Goal: Task Accomplishment & Management: Manage account settings

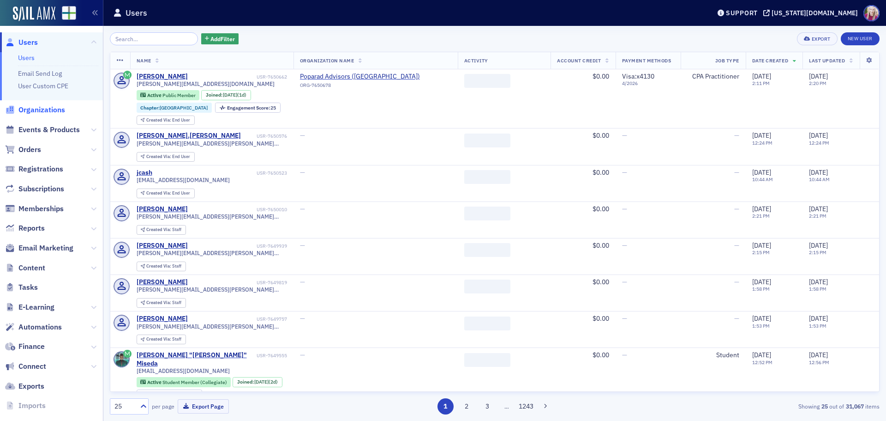
click at [36, 108] on span "Organizations" at bounding box center [41, 110] width 47 height 10
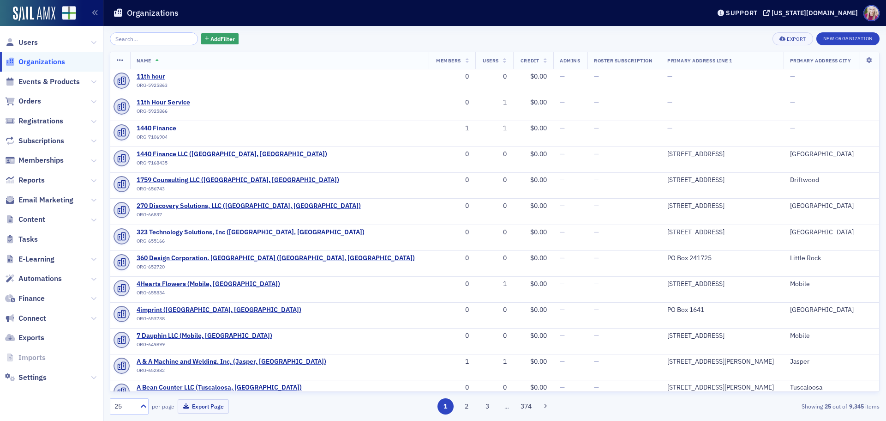
click at [134, 42] on input "search" at bounding box center [154, 38] width 88 height 13
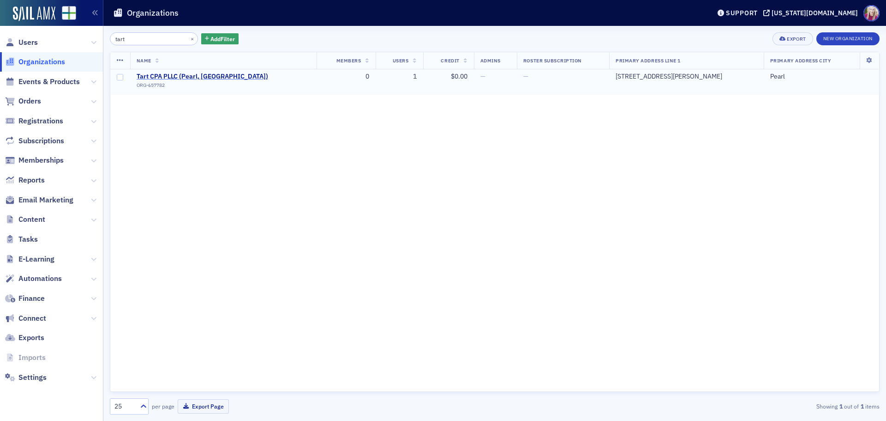
type input "tart"
click at [181, 75] on span "Tart CPA PLLC (Pearl, [GEOGRAPHIC_DATA])" at bounding box center [203, 76] width 132 height 8
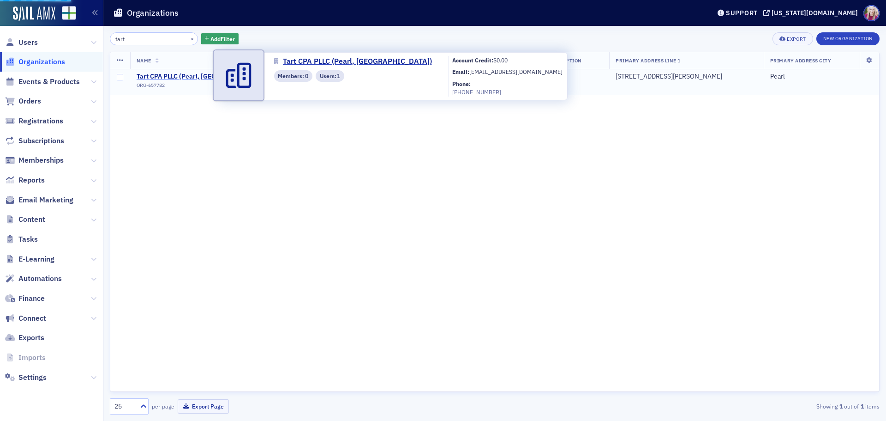
select select "US"
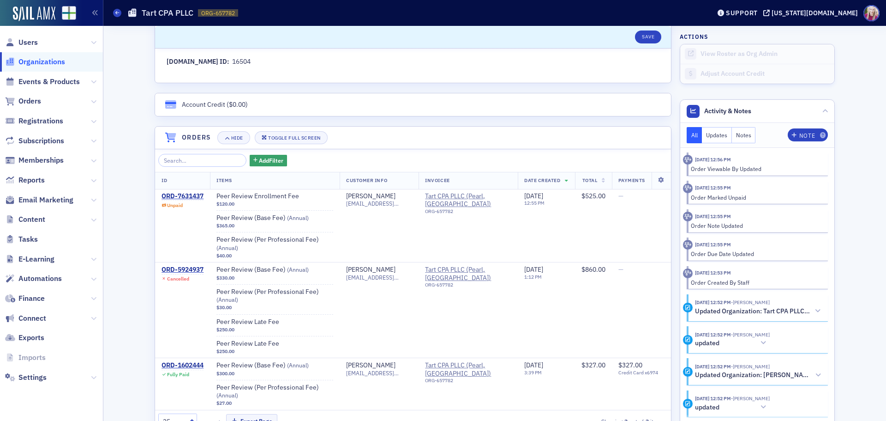
scroll to position [554, 0]
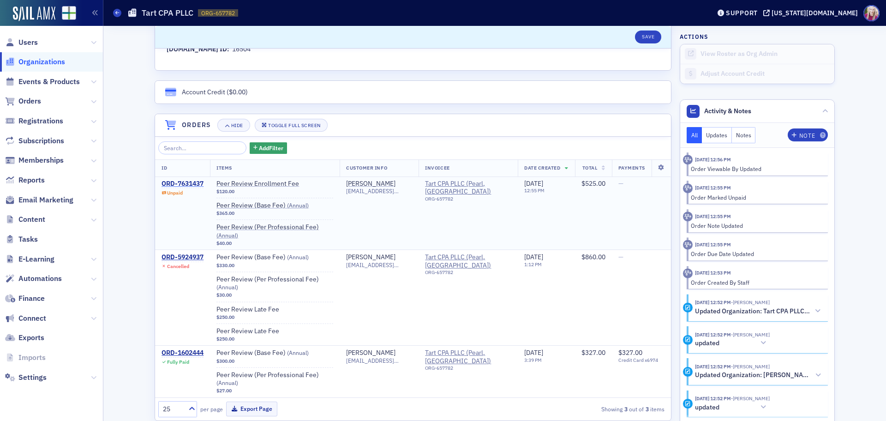
click at [171, 184] on div "ORD-7631437" at bounding box center [183, 184] width 42 height 8
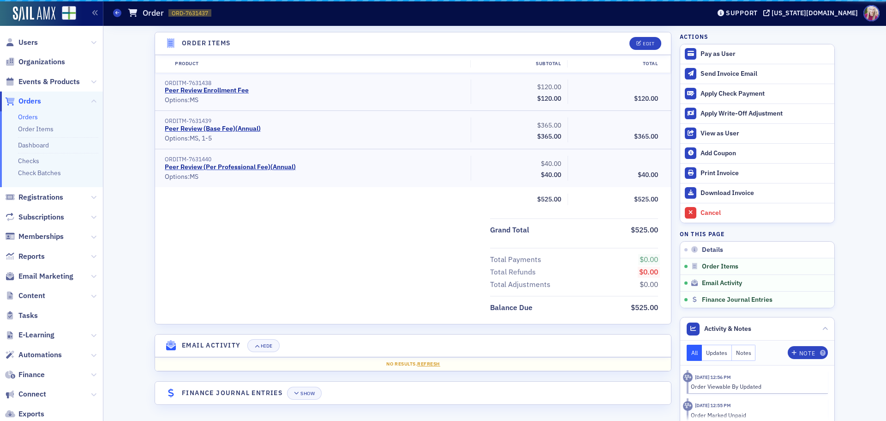
scroll to position [296, 0]
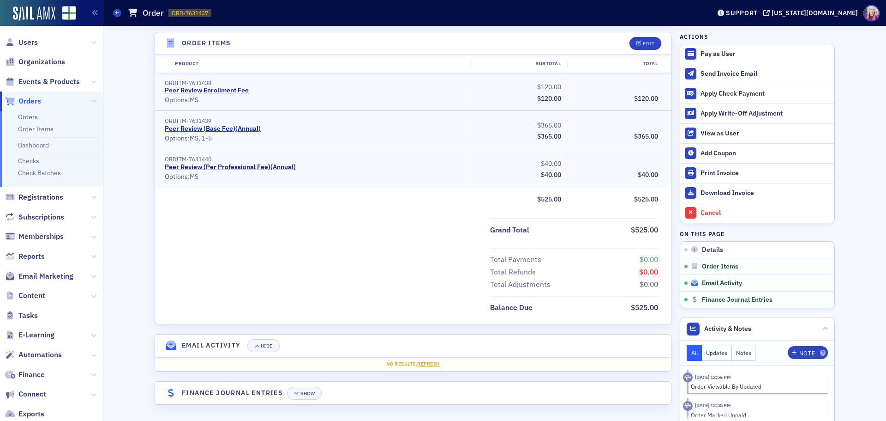
click at [707, 279] on span "Email Activity" at bounding box center [722, 283] width 40 height 8
click at [711, 281] on span "Email Activity" at bounding box center [722, 283] width 40 height 8
click at [265, 342] on button "Hide" at bounding box center [263, 345] width 32 height 13
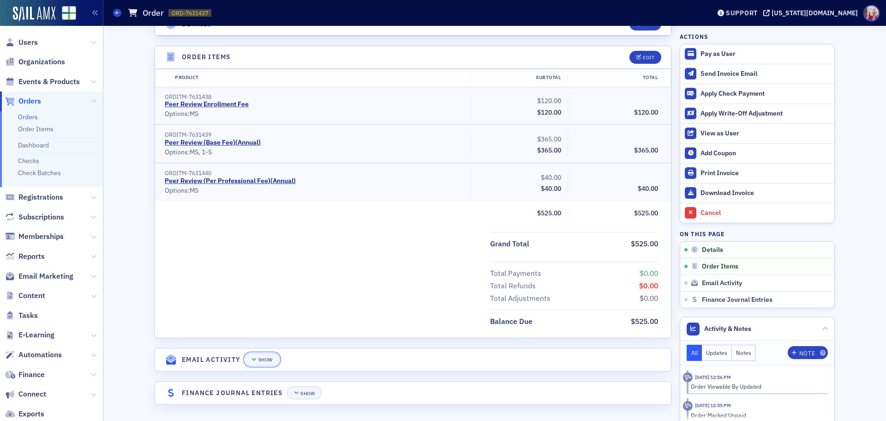
scroll to position [0, 0]
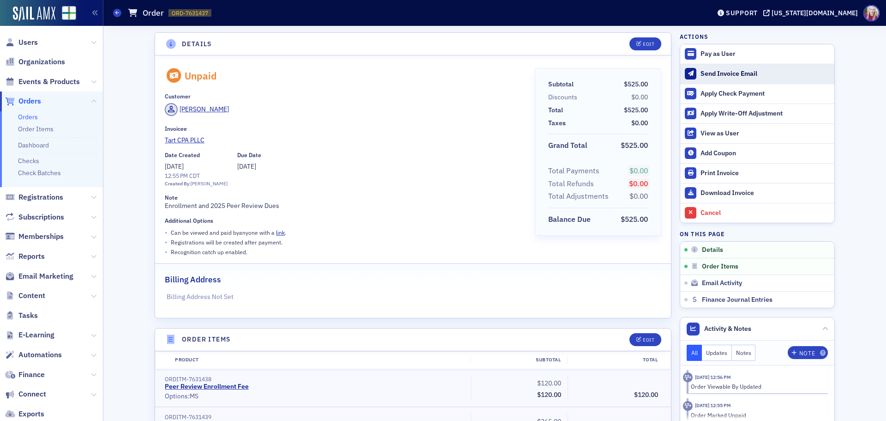
click at [747, 71] on div "Send Invoice Email" at bounding box center [765, 74] width 129 height 8
